Goal: Information Seeking & Learning: Learn about a topic

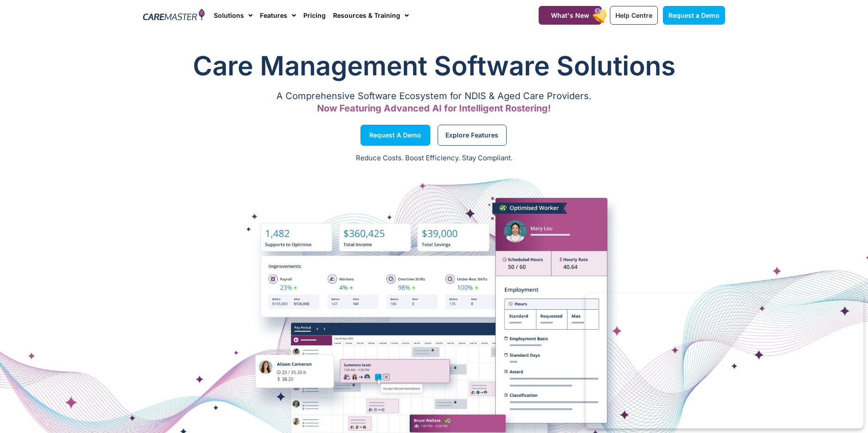
click at [660, 128] on div "Explore Features" at bounding box center [581, 135] width 295 height 35
